Goal: Information Seeking & Learning: Learn about a topic

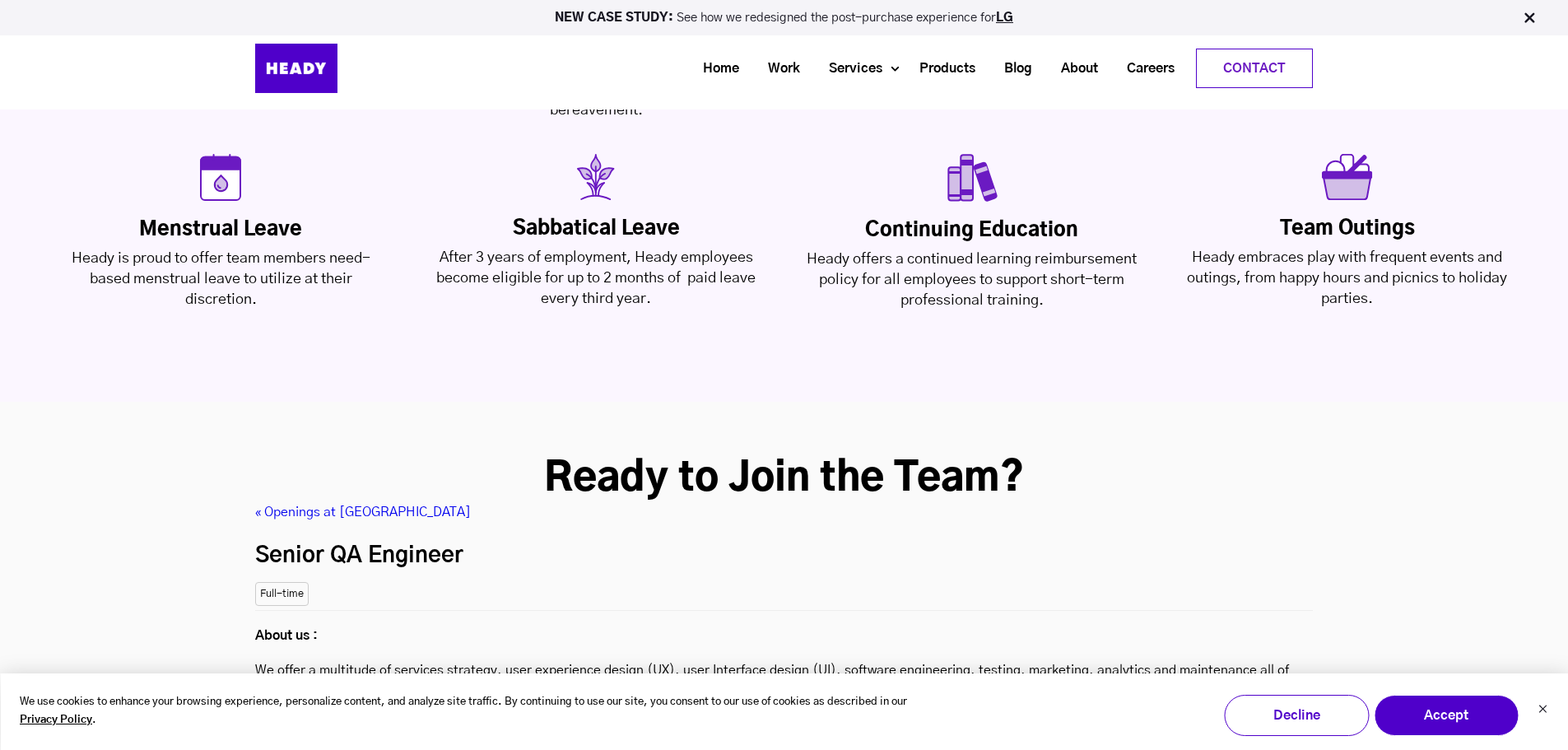
scroll to position [3877, 0]
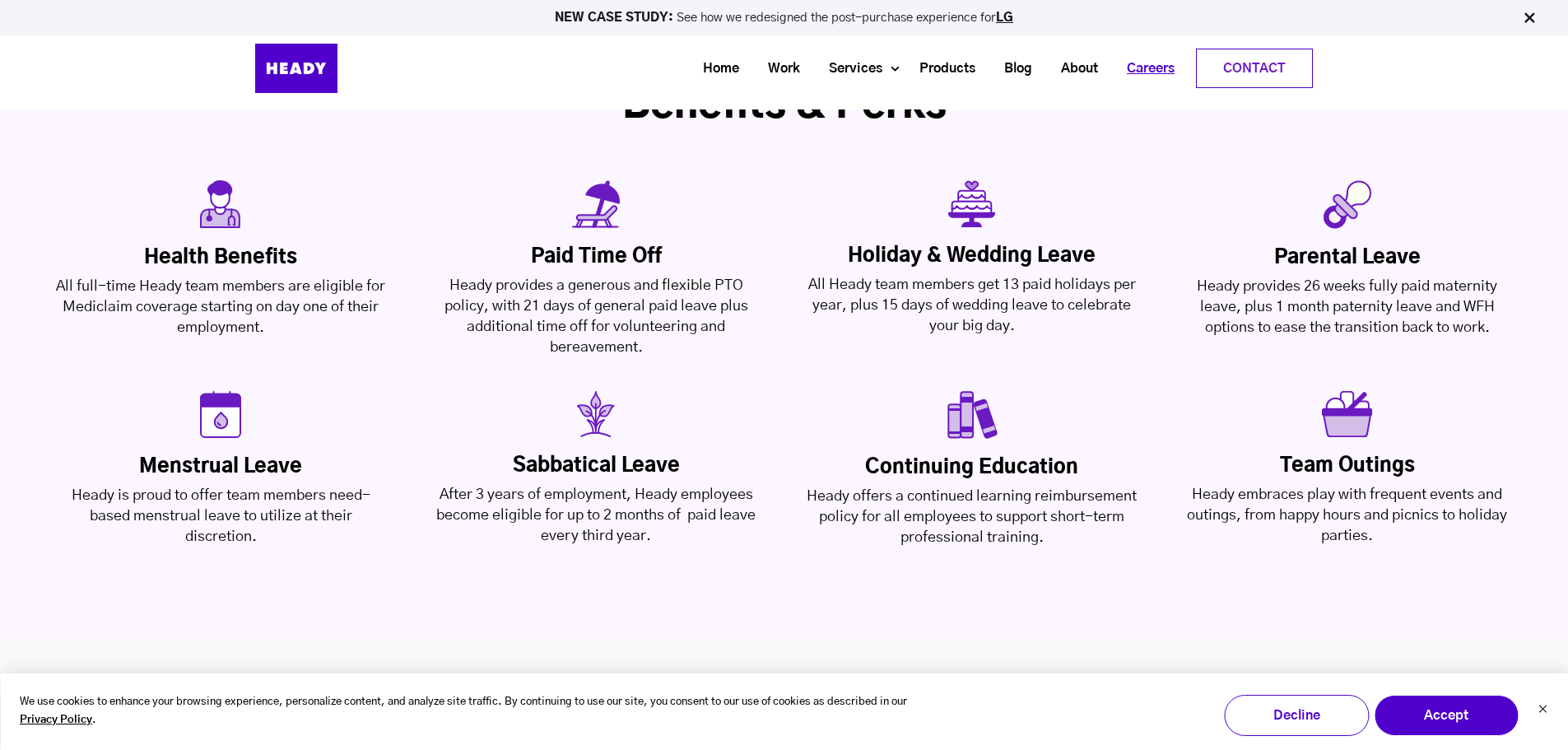
click at [1127, 63] on link "Careers" at bounding box center [1144, 69] width 77 height 31
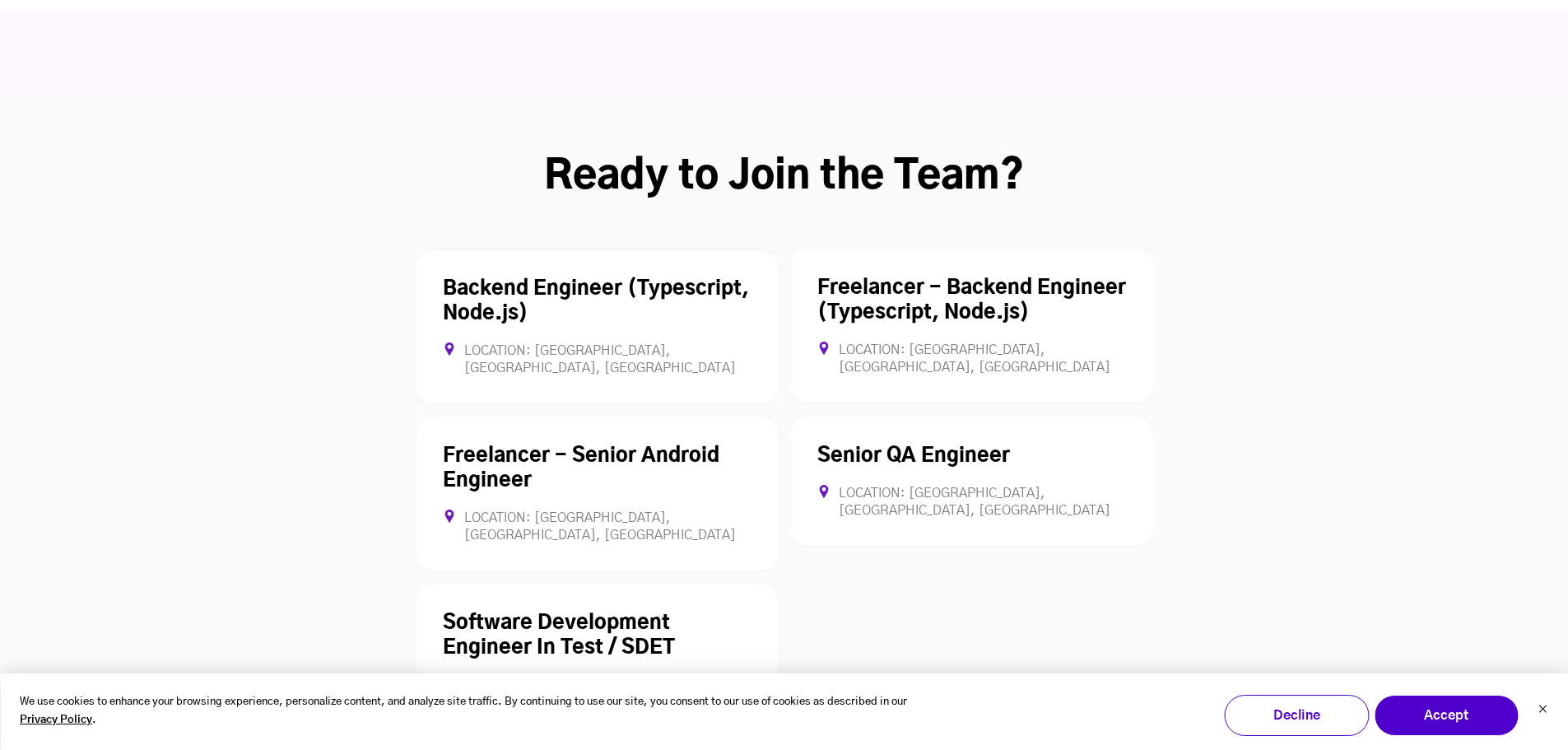
scroll to position [4476, 0]
